Goal: Navigation & Orientation: Find specific page/section

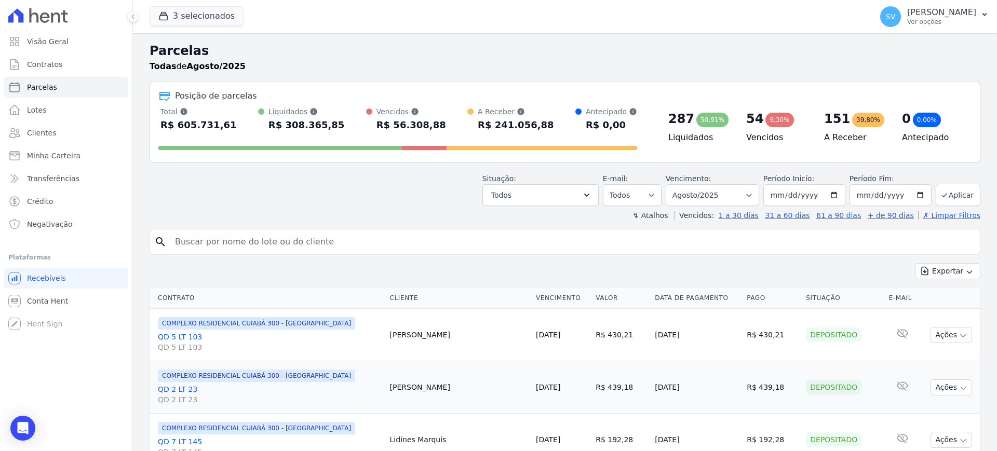
select select
click at [392, 190] on div "Situação: Agendado Em Aberto Pago Processando Cancelado Vencido Transferindo De…" at bounding box center [565, 187] width 831 height 37
select select
click at [36, 41] on span "Visão Geral" at bounding box center [48, 41] width 42 height 10
